Goal: Communication & Community: Answer question/provide support

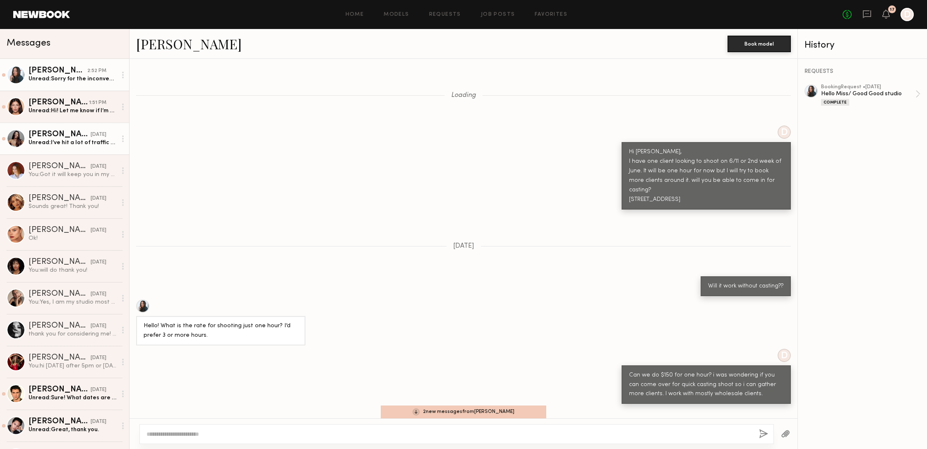
scroll to position [2199, 0]
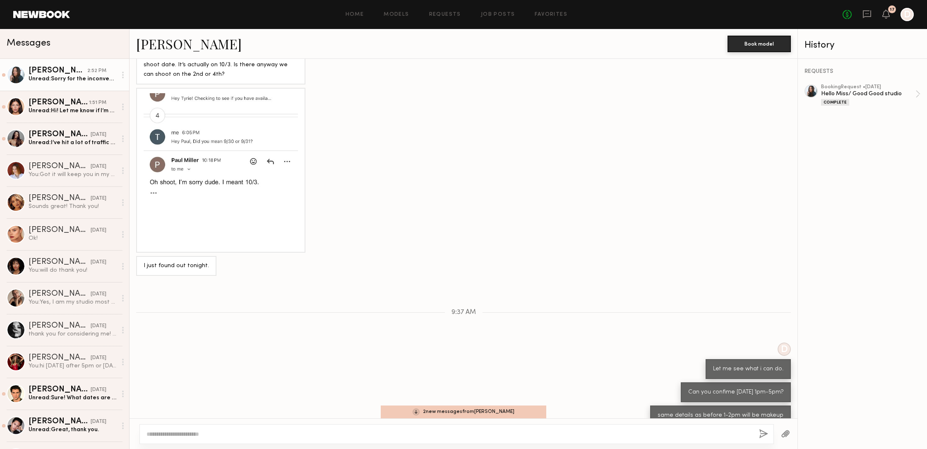
click at [59, 80] on div "Unread: Sorry for the inconvenience" at bounding box center [73, 79] width 88 height 8
click at [59, 80] on div "Sorry for the inconvenience" at bounding box center [73, 79] width 88 height 8
click at [75, 79] on div "Sorry for the inconvenience" at bounding box center [73, 79] width 88 height 8
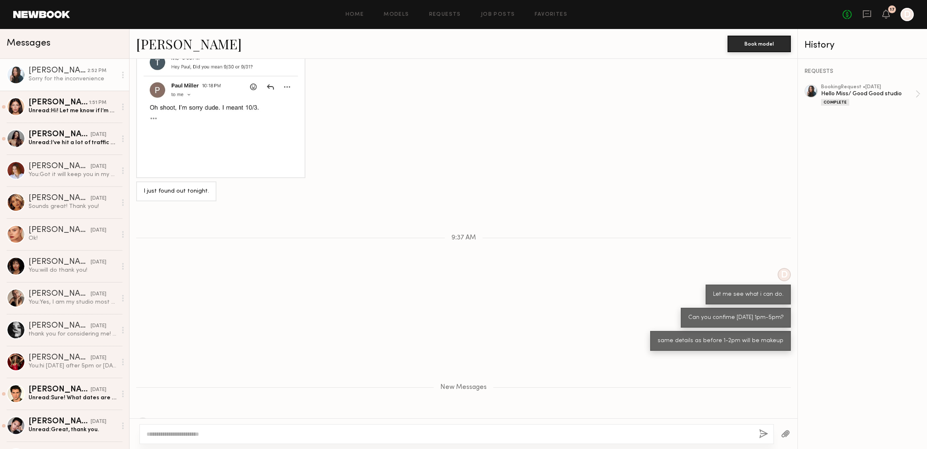
scroll to position [2324, 0]
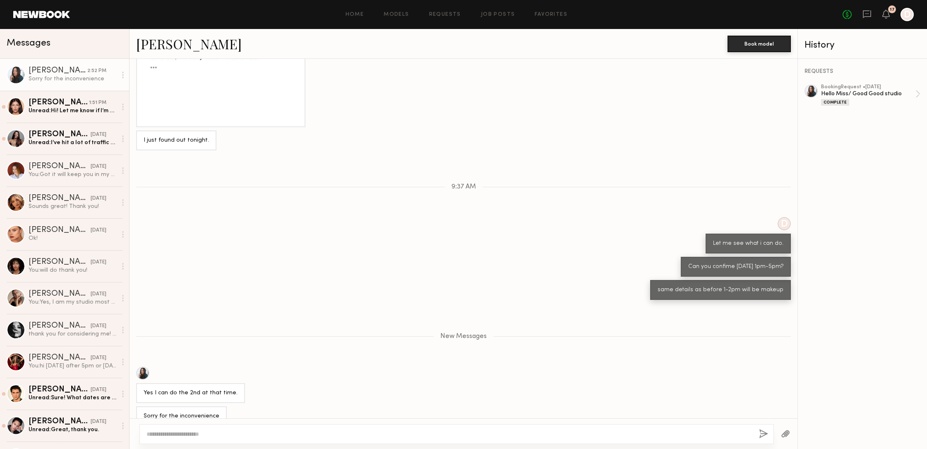
drag, startPoint x: 198, startPoint y: 438, endPoint x: 204, endPoint y: 437, distance: 6.3
click at [200, 438] on div at bounding box center [457, 434] width 635 height 20
click at [242, 435] on textarea at bounding box center [450, 434] width 606 height 8
type textarea "**********"
click at [762, 436] on button "button" at bounding box center [763, 434] width 9 height 10
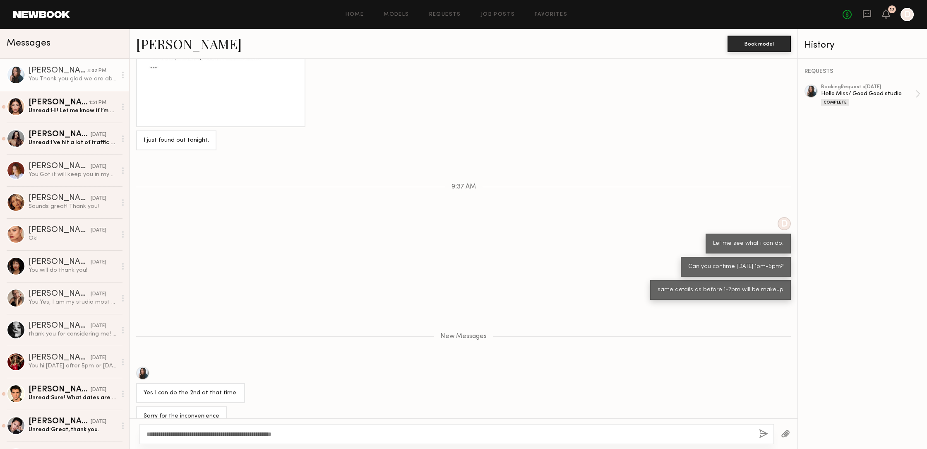
scroll to position [2357, 0]
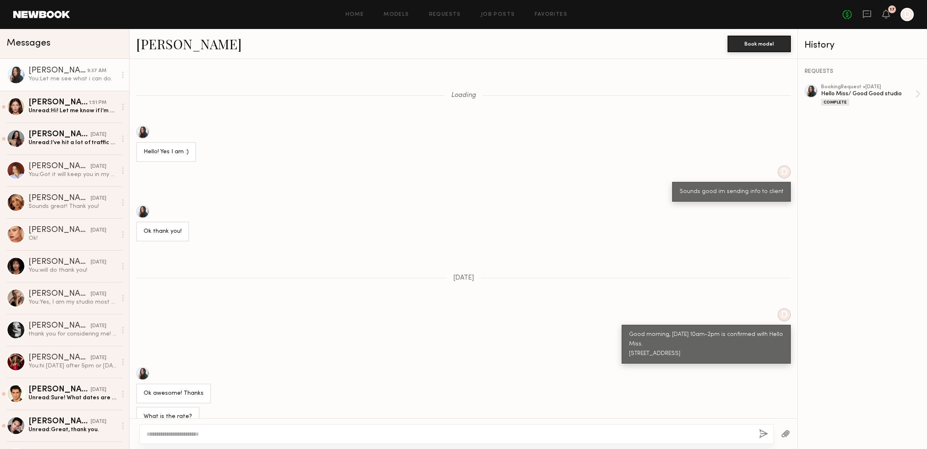
scroll to position [611, 0]
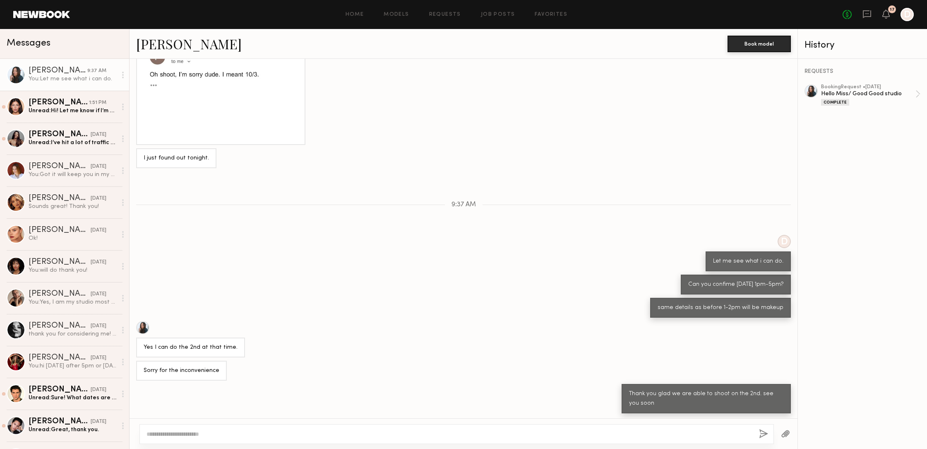
click at [15, 72] on div at bounding box center [16, 74] width 19 height 19
click at [18, 73] on div at bounding box center [16, 74] width 19 height 19
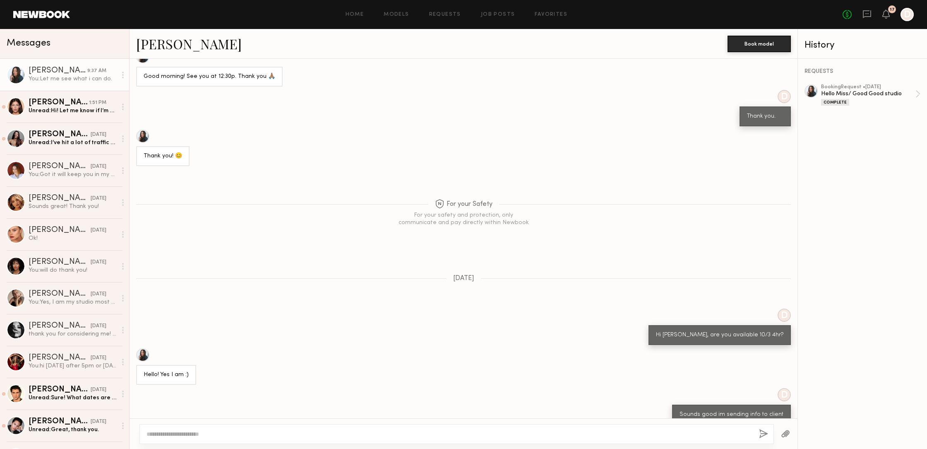
scroll to position [452, 0]
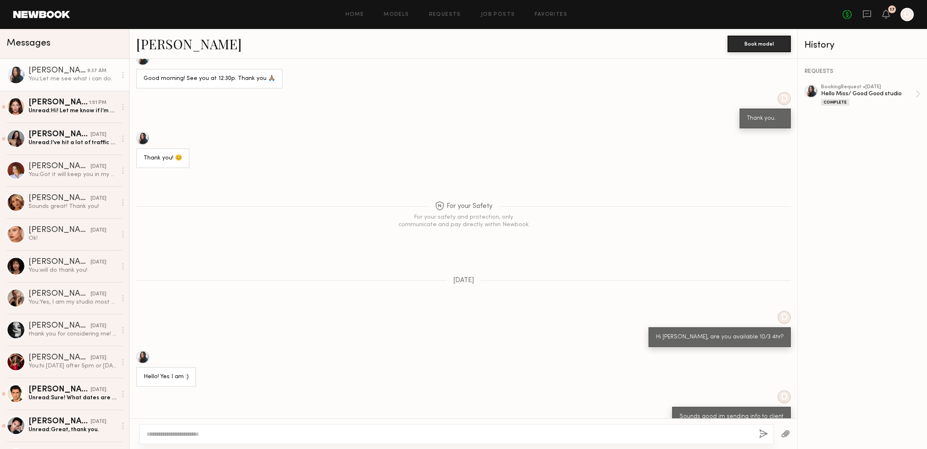
click at [143, 136] on div at bounding box center [142, 138] width 13 height 13
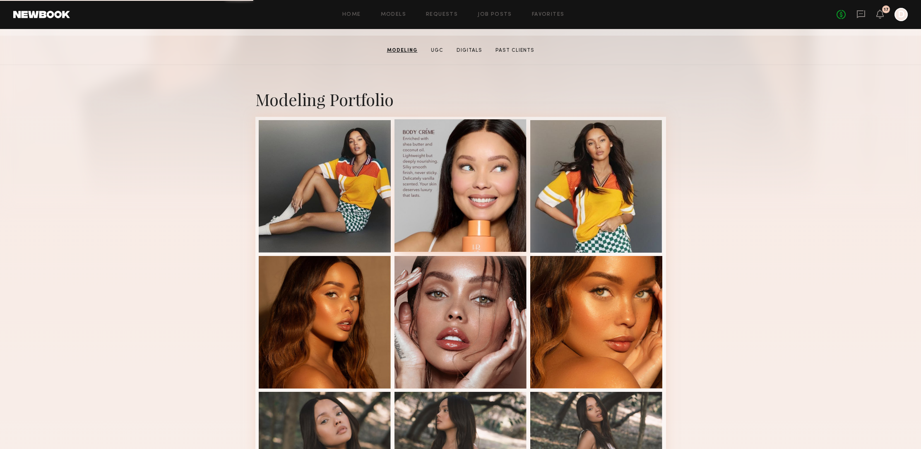
scroll to position [125, 0]
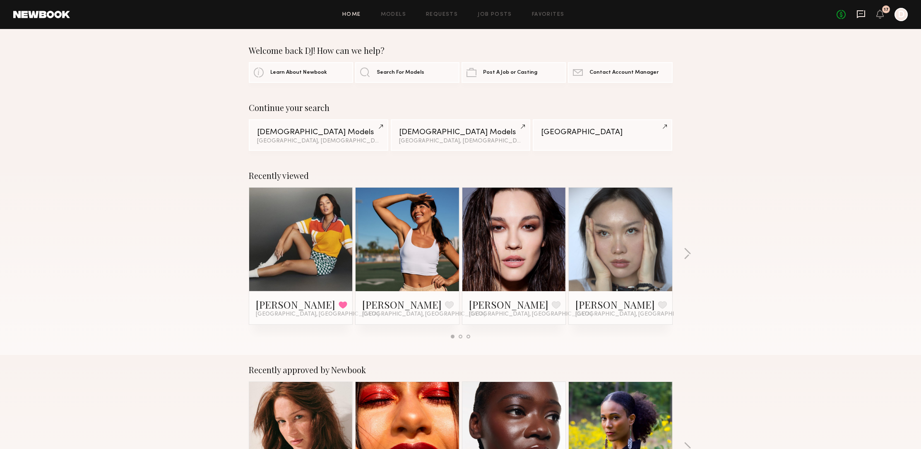
click at [861, 12] on icon at bounding box center [860, 14] width 9 height 9
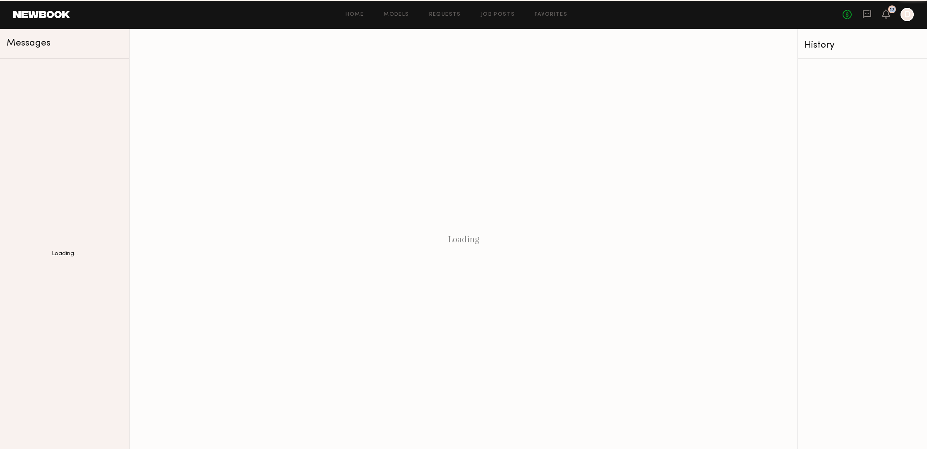
click at [861, 12] on div "No fees up to $5,000 17 D" at bounding box center [878, 14] width 71 height 13
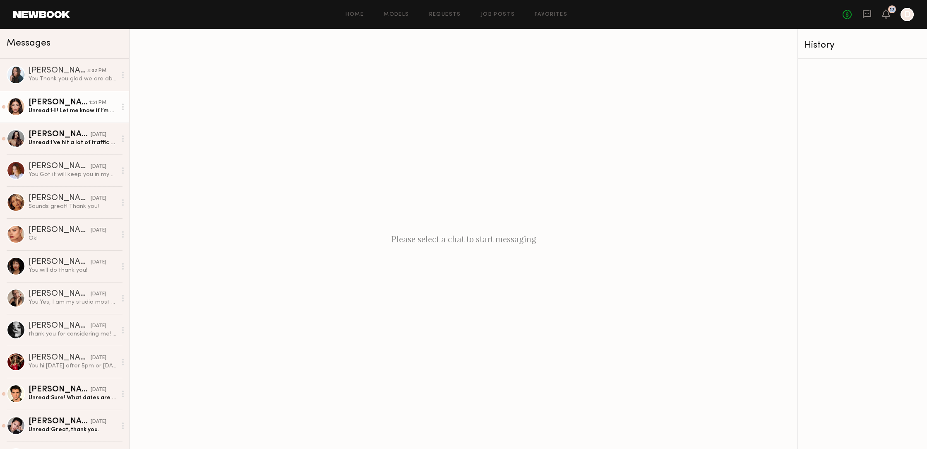
click at [63, 112] on div "Unread: Hi! Let me know if I’m needed for this project!" at bounding box center [73, 111] width 88 height 8
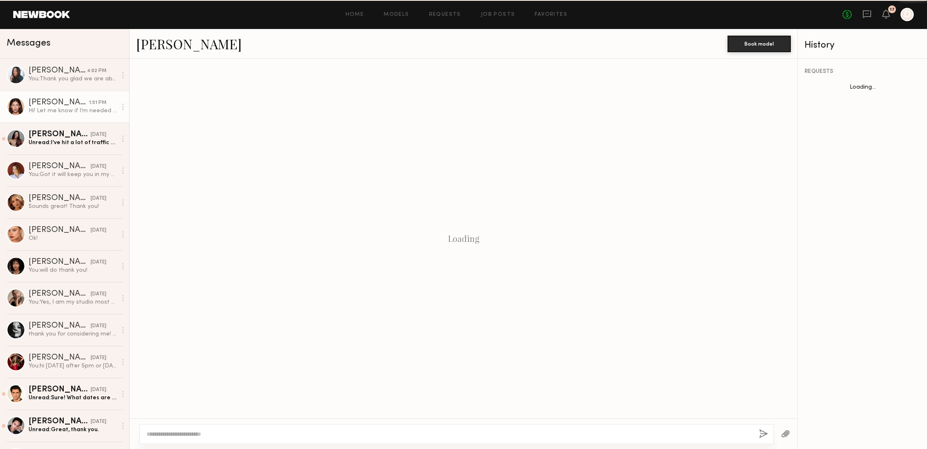
scroll to position [272, 0]
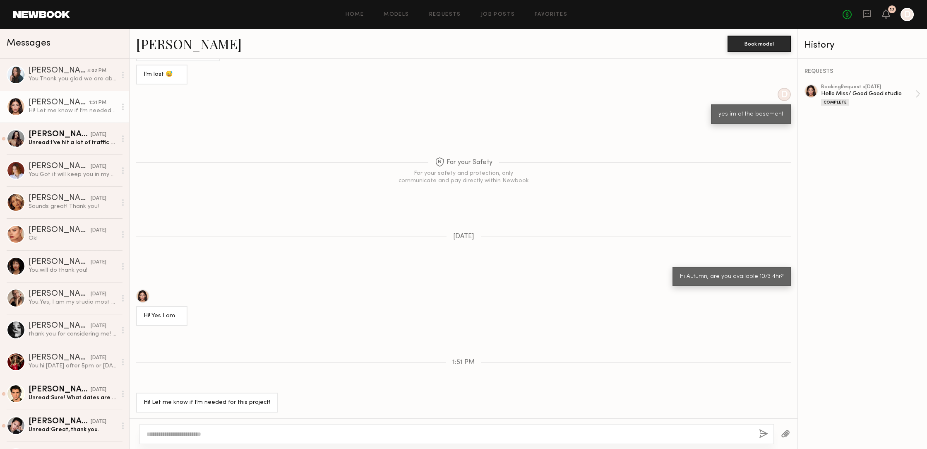
click at [245, 442] on div at bounding box center [457, 434] width 635 height 20
click at [255, 437] on textarea at bounding box center [450, 434] width 606 height 8
type textarea "*"
type textarea "**********"
click at [763, 435] on button "button" at bounding box center [763, 434] width 9 height 10
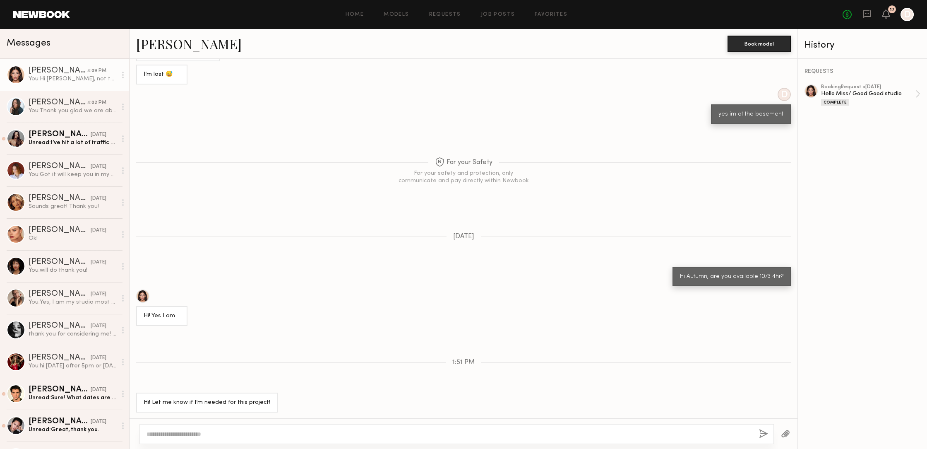
scroll to position [358, 0]
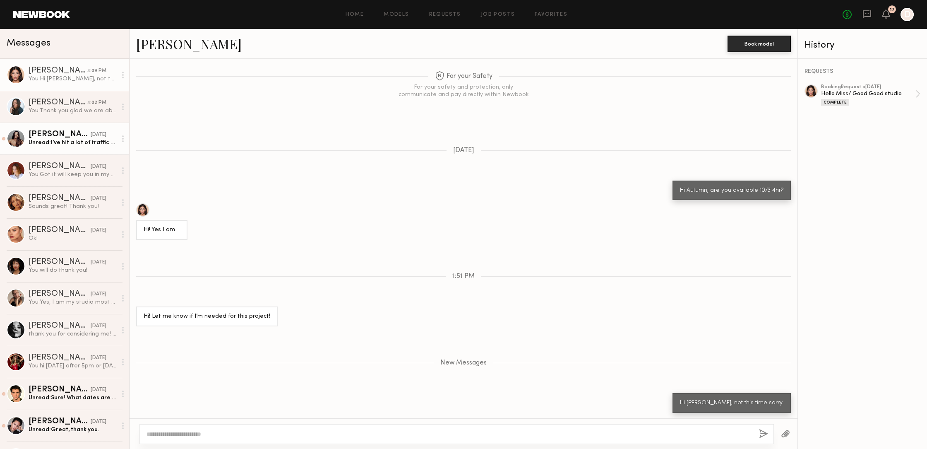
click at [69, 139] on div "Unread: I’ve hit a lot of traffic getting to you but I should be there by 1.45" at bounding box center [73, 143] width 88 height 8
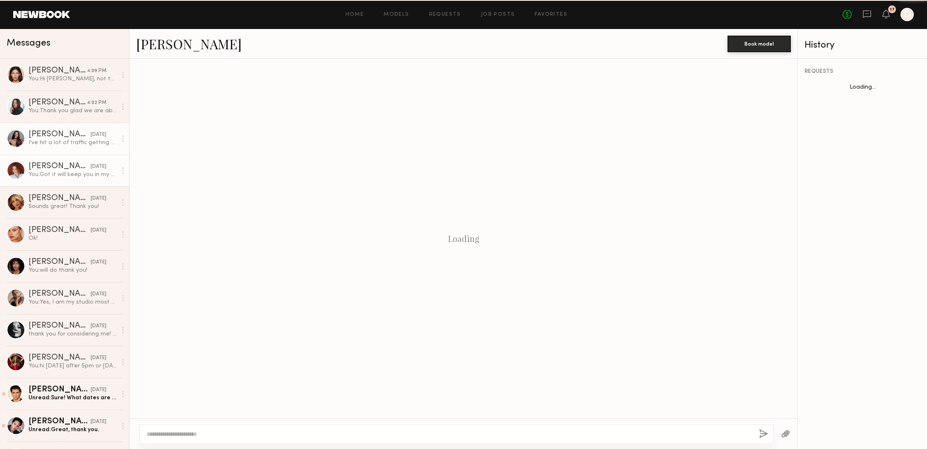
scroll to position [621, 0]
